Goal: Task Accomplishment & Management: Use online tool/utility

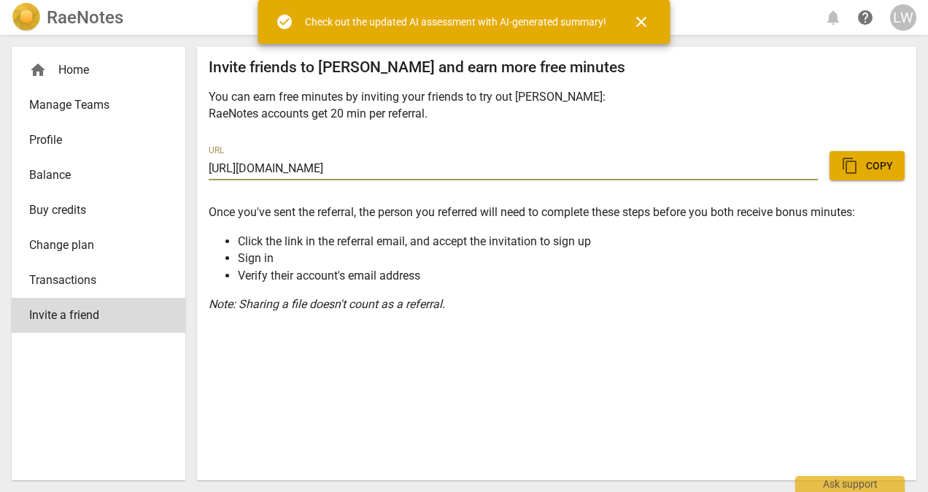
click at [700, 352] on div "Invite friends to RaeNotes and earn more free minutes You can earn free minutes…" at bounding box center [556, 263] width 719 height 433
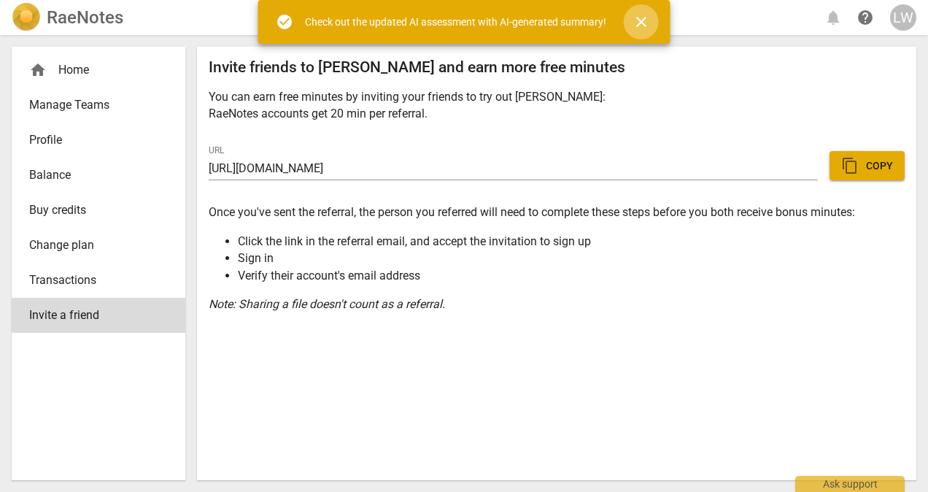
click at [641, 18] on span "close" at bounding box center [642, 22] width 18 height 18
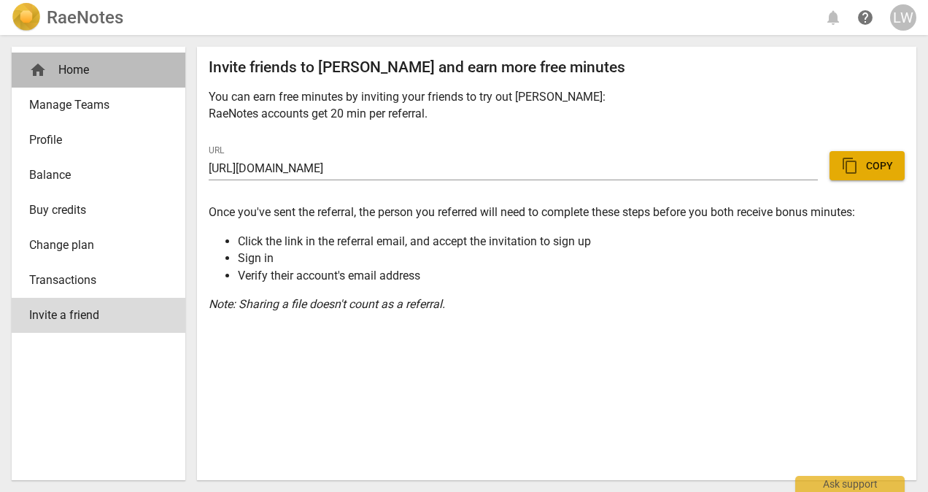
click at [83, 64] on div "home Home" at bounding box center [92, 70] width 127 height 18
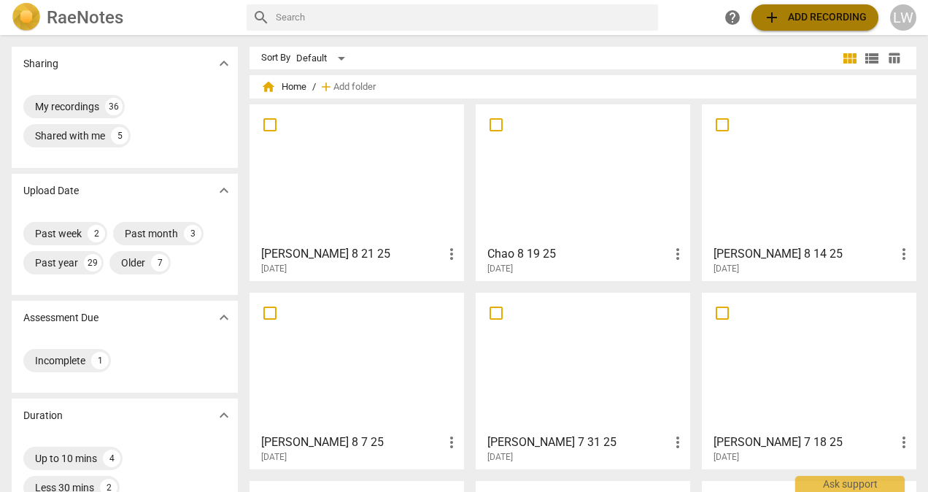
click at [816, 20] on span "add Add recording" at bounding box center [815, 18] width 104 height 18
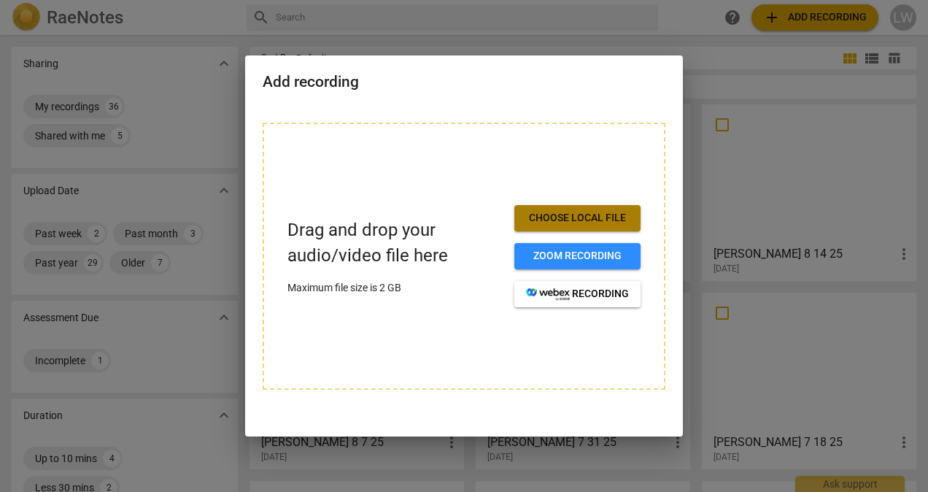
click at [601, 220] on span "Choose local file" at bounding box center [577, 218] width 103 height 15
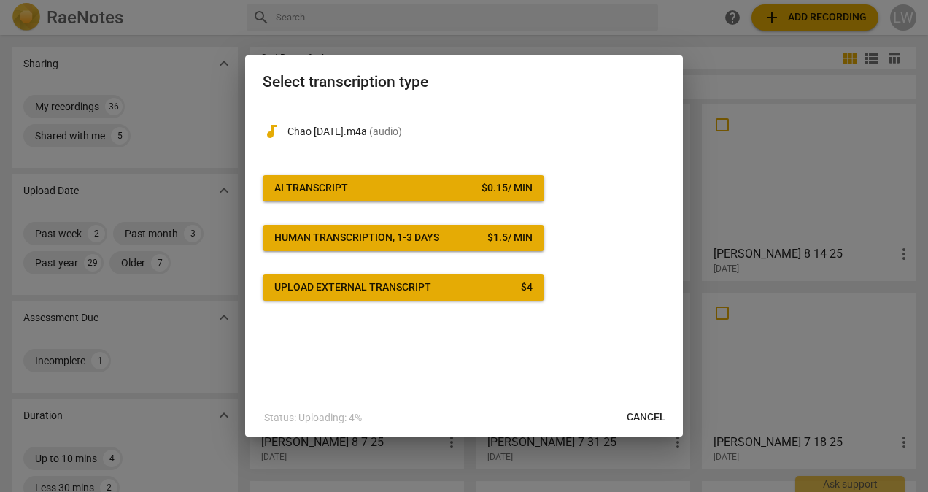
click at [421, 188] on span "AI Transcript $ 0.15 / min" at bounding box center [403, 188] width 258 height 15
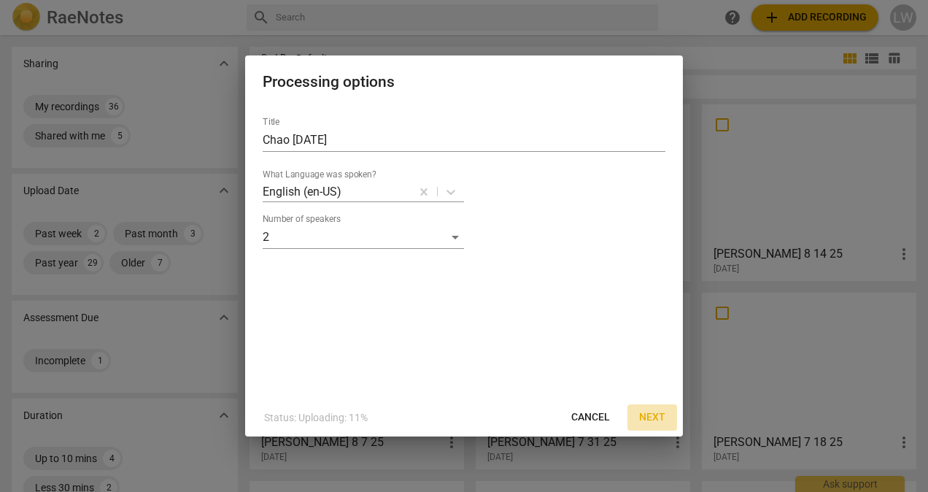
click at [653, 416] on span "Next" at bounding box center [652, 417] width 26 height 15
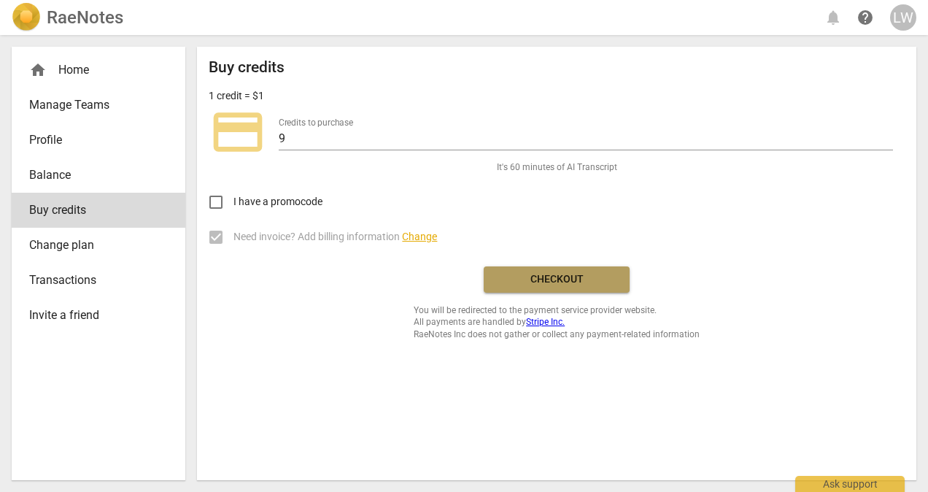
click at [557, 281] on span "Checkout" at bounding box center [556, 279] width 123 height 15
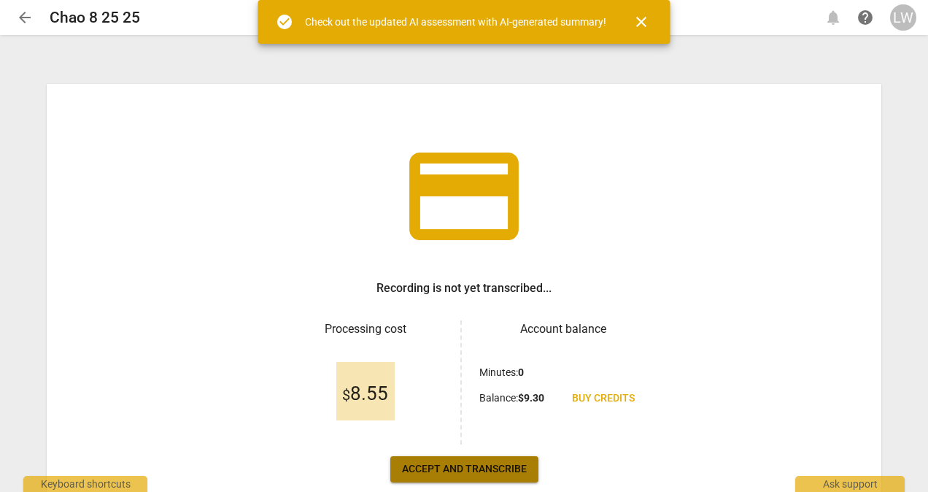
click at [451, 463] on span "Accept and transcribe" at bounding box center [464, 469] width 125 height 15
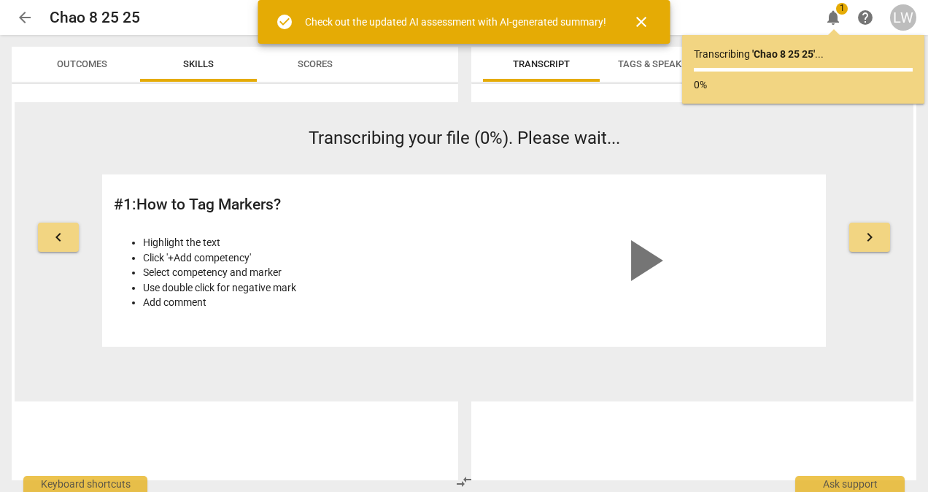
click at [641, 18] on span "close" at bounding box center [642, 22] width 18 height 18
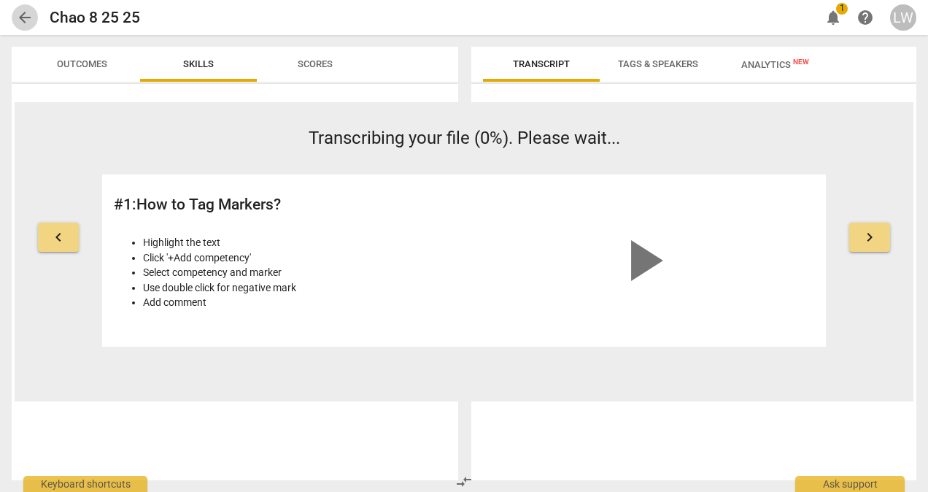
click at [23, 15] on span "arrow_back" at bounding box center [25, 18] width 18 height 18
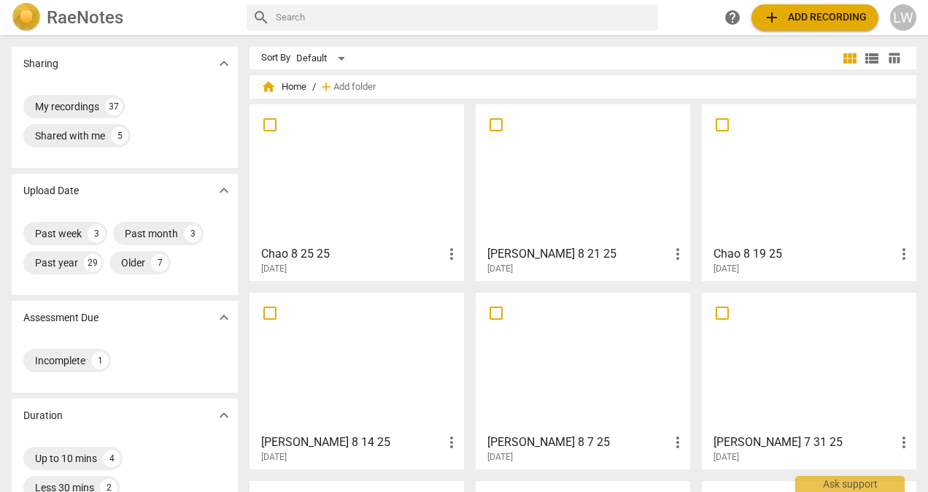
click at [357, 193] on div at bounding box center [357, 173] width 204 height 129
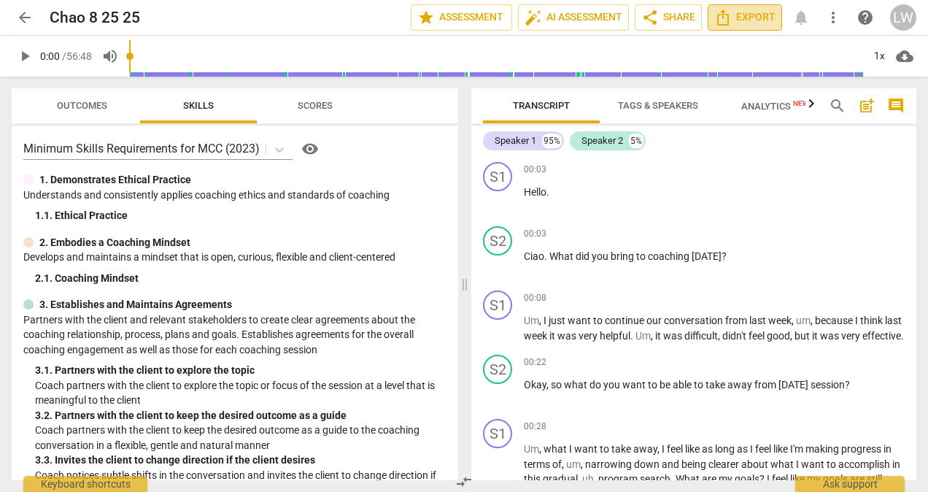
click at [762, 15] on span "Export" at bounding box center [744, 18] width 61 height 18
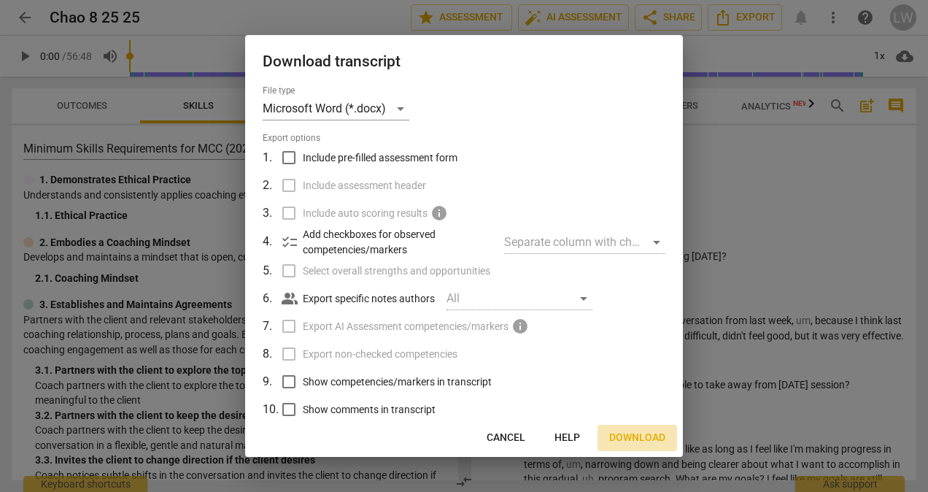
click at [646, 435] on span "Download" at bounding box center [637, 437] width 56 height 15
